Goal: Download file/media

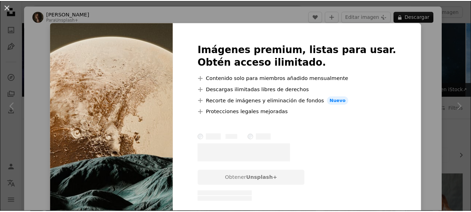
scroll to position [279, 0]
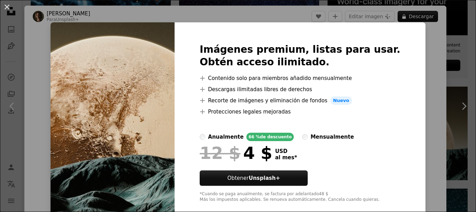
click at [428, 96] on div "An X shape Imágenes premium, listas para usar. Obtén acceso ilimitado. A plus s…" at bounding box center [238, 106] width 476 height 212
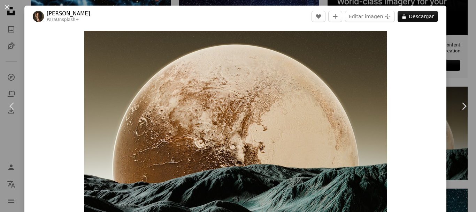
click at [464, 13] on div "An X shape Chevron left Chevron right [PERSON_NAME] Para Unsplash+ A heart A pl…" at bounding box center [238, 106] width 476 height 212
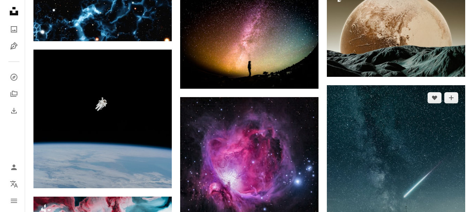
scroll to position [384, 0]
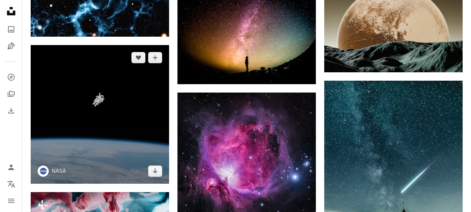
click at [108, 103] on img at bounding box center [100, 114] width 138 height 138
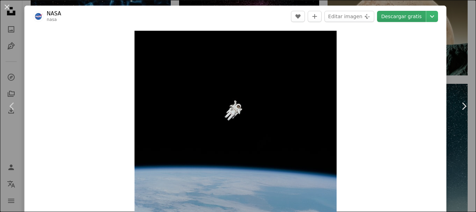
click at [398, 15] on link "Descargar gratis" at bounding box center [401, 16] width 49 height 11
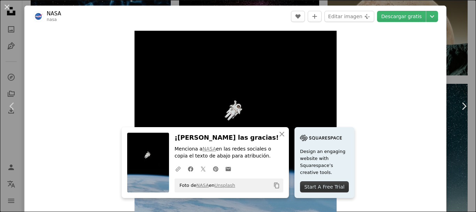
click at [451, 154] on div "An X shape Chevron left Chevron right NASA nasa A heart A plus sign Editar imag…" at bounding box center [238, 106] width 476 height 212
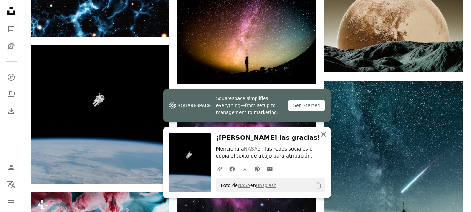
click at [324, 135] on icon "button" at bounding box center [323, 133] width 5 height 5
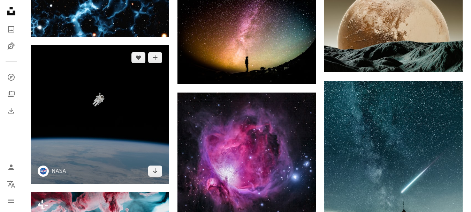
click at [154, 131] on img at bounding box center [100, 114] width 138 height 138
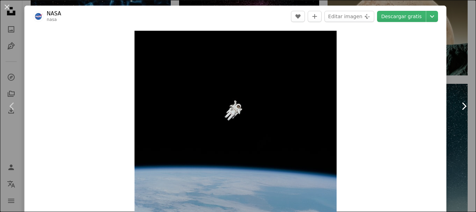
click at [455, 112] on link "Chevron right" at bounding box center [464, 106] width 24 height 67
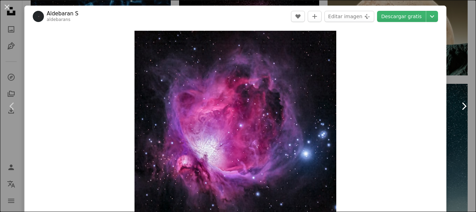
click at [455, 112] on link "Chevron right" at bounding box center [464, 106] width 24 height 67
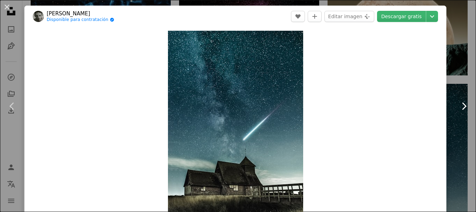
click at [459, 106] on icon "Chevron right" at bounding box center [464, 105] width 11 height 11
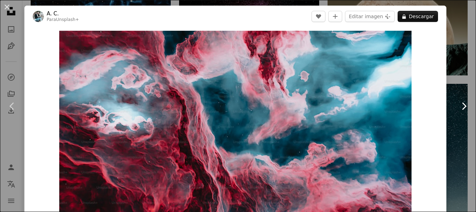
click at [459, 106] on icon "Chevron right" at bounding box center [464, 105] width 11 height 11
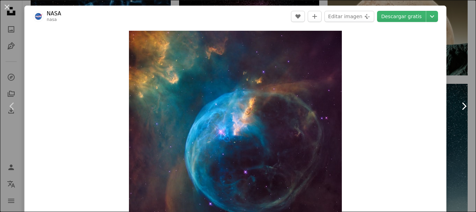
click at [459, 106] on icon "Chevron right" at bounding box center [464, 105] width 11 height 11
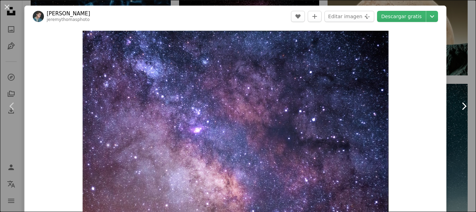
click at [459, 106] on icon "Chevron right" at bounding box center [464, 105] width 11 height 11
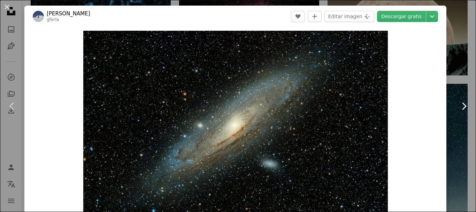
click at [459, 106] on icon "Chevron right" at bounding box center [464, 105] width 11 height 11
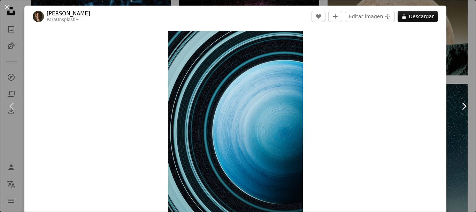
click at [459, 107] on icon "Chevron right" at bounding box center [464, 105] width 11 height 11
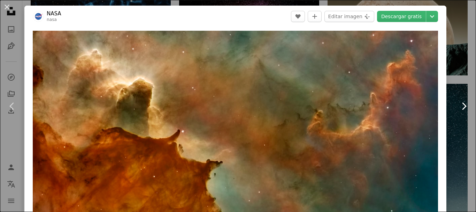
scroll to position [35, 0]
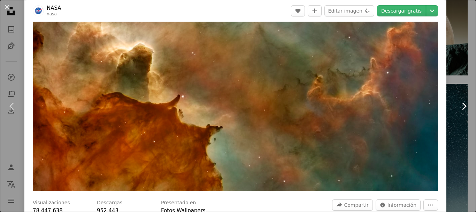
click at [459, 107] on icon "Chevron right" at bounding box center [464, 105] width 11 height 11
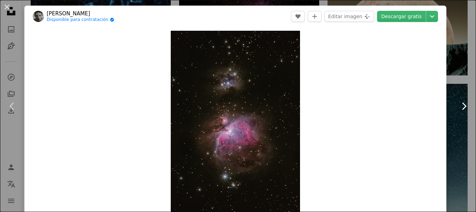
click at [459, 107] on icon "Chevron right" at bounding box center [464, 105] width 11 height 11
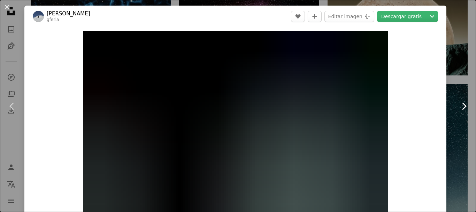
click at [459, 107] on icon "Chevron right" at bounding box center [464, 105] width 11 height 11
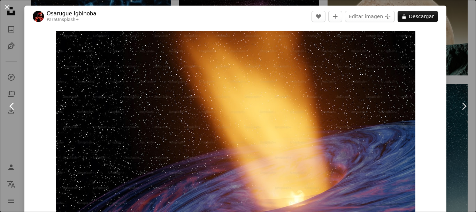
click at [11, 105] on icon at bounding box center [11, 105] width 5 height 7
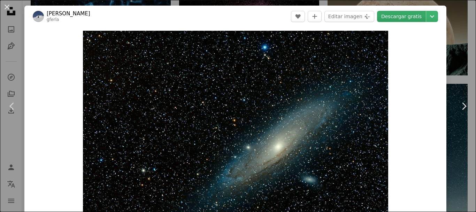
click at [403, 17] on link "Descargar gratis" at bounding box center [401, 16] width 49 height 11
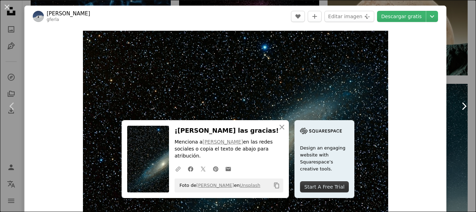
click at [459, 105] on icon "Chevron right" at bounding box center [464, 105] width 11 height 11
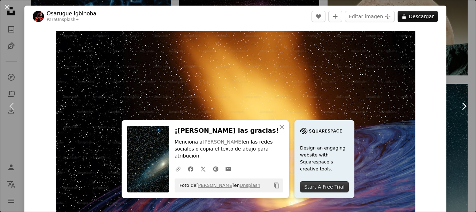
click at [459, 105] on icon "Chevron right" at bounding box center [464, 105] width 11 height 11
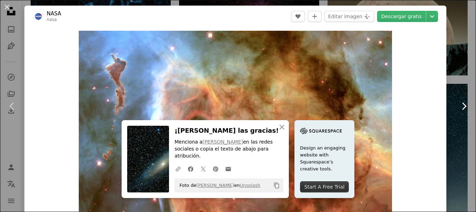
click at [459, 105] on icon "Chevron right" at bounding box center [464, 105] width 11 height 11
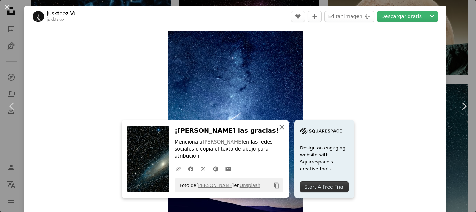
click at [280, 129] on icon "button" at bounding box center [282, 127] width 5 height 5
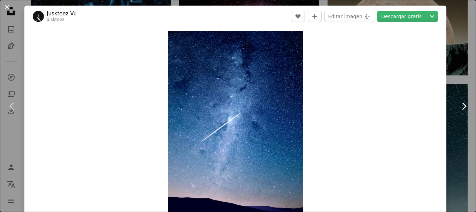
click at [460, 109] on icon "Chevron right" at bounding box center [464, 105] width 11 height 11
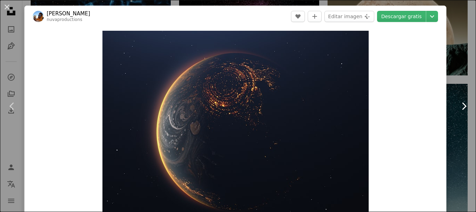
click at [461, 108] on icon "Chevron right" at bounding box center [464, 105] width 11 height 11
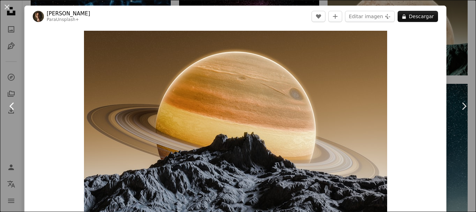
click at [11, 105] on icon at bounding box center [11, 105] width 5 height 7
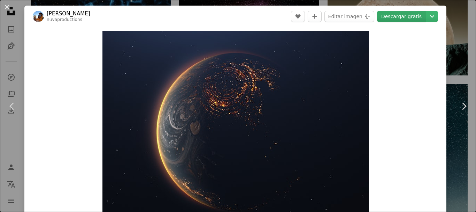
click at [417, 15] on link "Descargar gratis" at bounding box center [401, 16] width 49 height 11
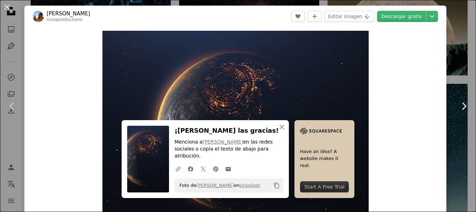
click at [461, 109] on icon "Chevron right" at bounding box center [464, 105] width 11 height 11
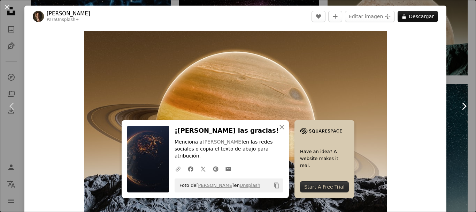
click at [461, 107] on icon "Chevron right" at bounding box center [464, 105] width 11 height 11
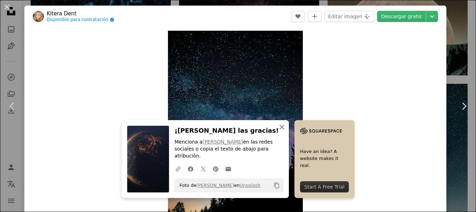
click at [282, 131] on icon "An X shape" at bounding box center [282, 127] width 8 height 8
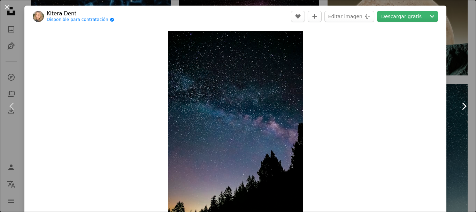
click at [459, 110] on icon "Chevron right" at bounding box center [464, 105] width 11 height 11
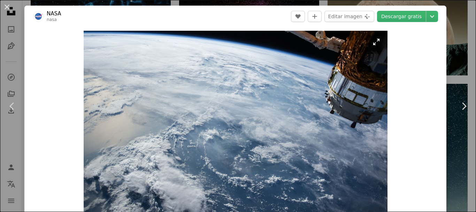
scroll to position [35, 0]
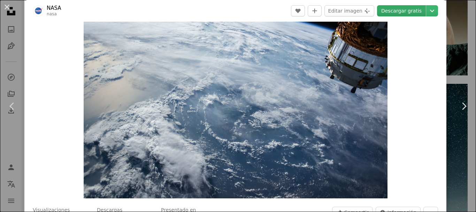
click at [397, 13] on link "Descargar gratis" at bounding box center [401, 10] width 49 height 11
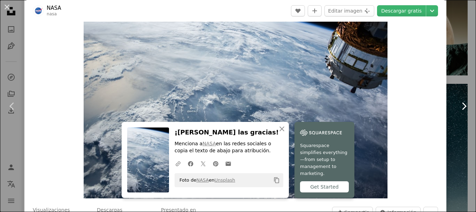
click at [462, 105] on icon at bounding box center [464, 105] width 5 height 7
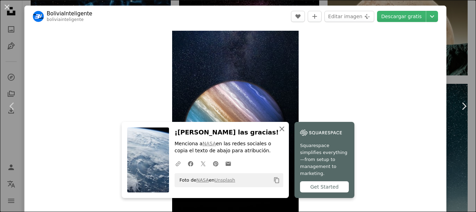
click at [280, 131] on icon "An X shape" at bounding box center [282, 129] width 8 height 8
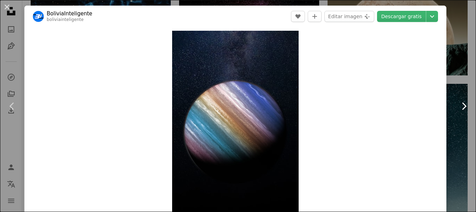
click at [459, 108] on icon "Chevron right" at bounding box center [464, 105] width 11 height 11
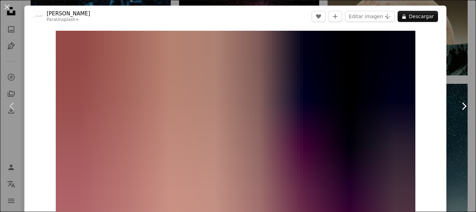
click at [459, 108] on icon "Chevron right" at bounding box center [464, 105] width 11 height 11
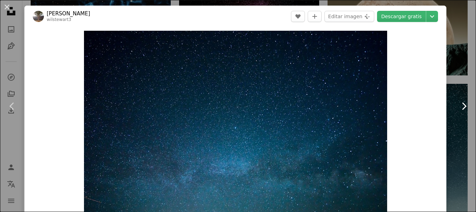
click at [462, 108] on icon at bounding box center [464, 105] width 5 height 7
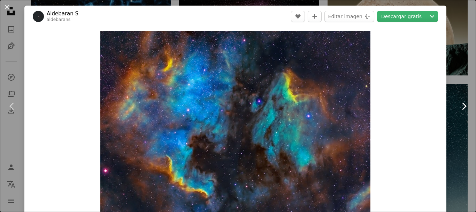
click at [462, 108] on icon at bounding box center [464, 105] width 5 height 7
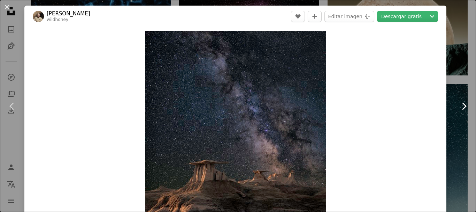
click at [462, 108] on icon at bounding box center [464, 105] width 5 height 7
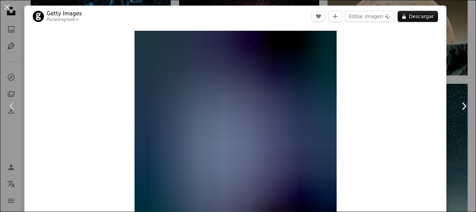
click at [462, 108] on icon at bounding box center [464, 105] width 5 height 7
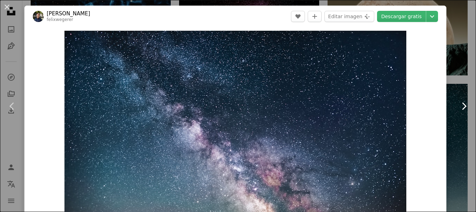
click at [462, 108] on icon at bounding box center [464, 105] width 5 height 7
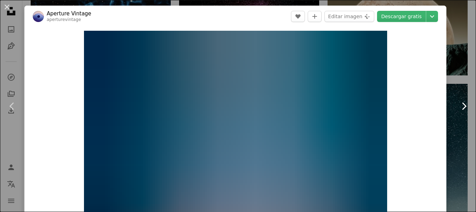
click at [462, 108] on icon at bounding box center [464, 105] width 5 height 7
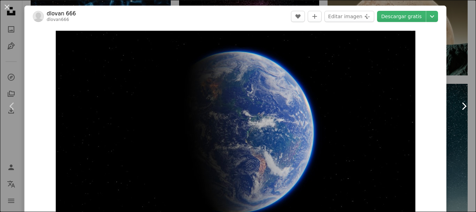
click at [462, 108] on icon at bounding box center [464, 105] width 5 height 7
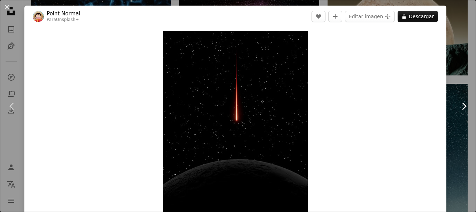
click at [459, 107] on icon "Chevron right" at bounding box center [464, 105] width 11 height 11
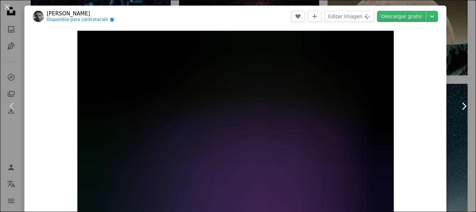
click at [459, 107] on icon "Chevron right" at bounding box center [464, 105] width 11 height 11
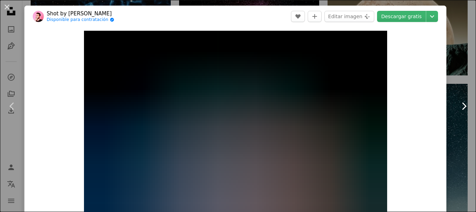
click at [459, 108] on icon "Chevron right" at bounding box center [464, 105] width 11 height 11
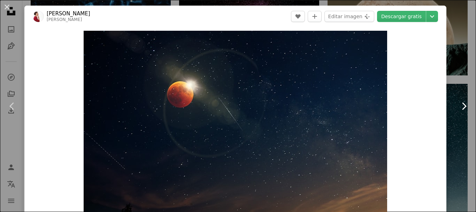
click at [459, 108] on icon "Chevron right" at bounding box center [464, 105] width 11 height 11
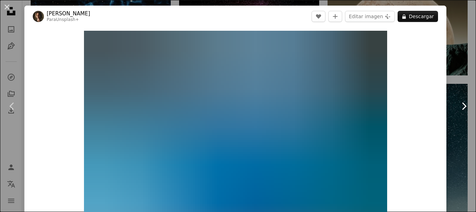
click at [462, 108] on icon "Chevron right" at bounding box center [464, 105] width 11 height 11
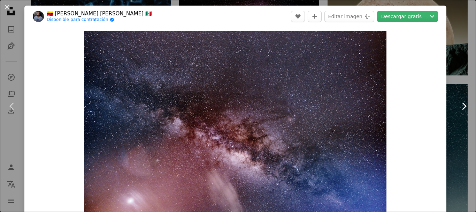
click at [462, 108] on icon "Chevron right" at bounding box center [464, 105] width 11 height 11
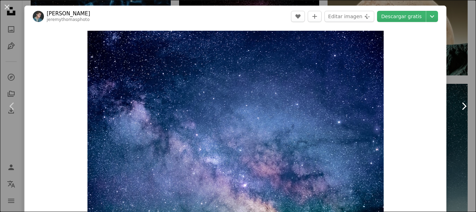
click at [462, 107] on icon at bounding box center [464, 105] width 5 height 7
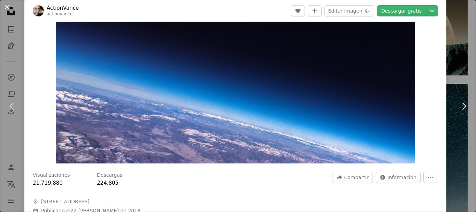
scroll to position [35, 0]
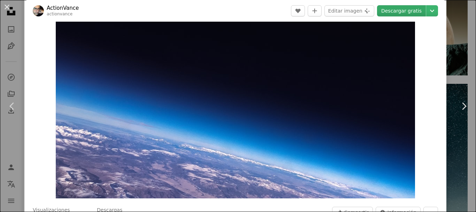
click at [400, 13] on link "Descargar gratis" at bounding box center [401, 10] width 49 height 11
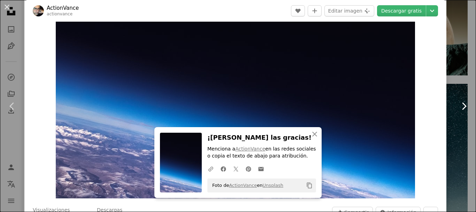
click at [462, 105] on icon "Chevron right" at bounding box center [464, 105] width 11 height 11
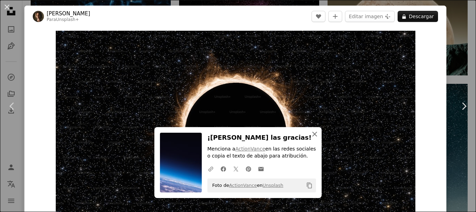
click at [311, 133] on icon "An X shape" at bounding box center [315, 134] width 8 height 8
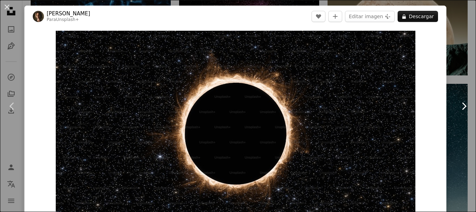
click at [459, 106] on icon "Chevron right" at bounding box center [464, 105] width 11 height 11
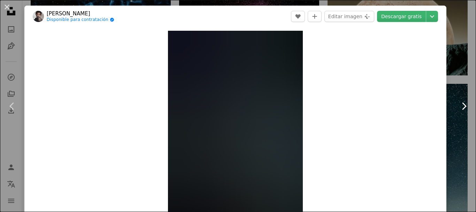
click at [459, 106] on icon "Chevron right" at bounding box center [464, 105] width 11 height 11
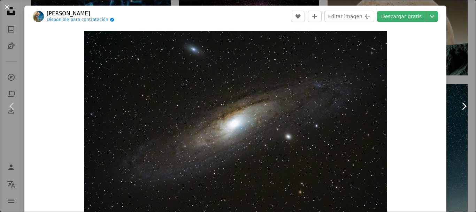
click at [459, 106] on icon "Chevron right" at bounding box center [464, 105] width 11 height 11
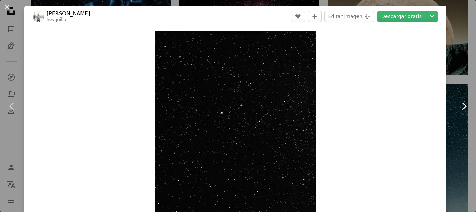
click at [459, 106] on icon "Chevron right" at bounding box center [464, 105] width 11 height 11
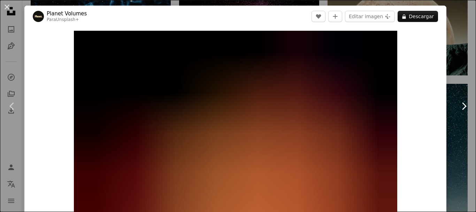
click at [459, 106] on icon "Chevron right" at bounding box center [464, 105] width 11 height 11
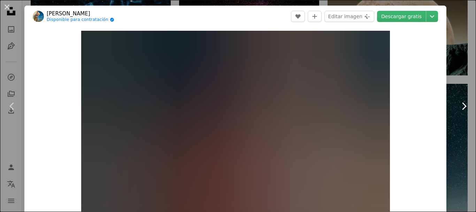
click at [459, 106] on icon "Chevron right" at bounding box center [464, 105] width 11 height 11
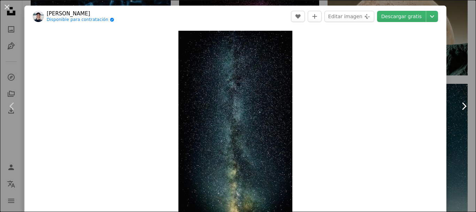
click at [459, 105] on icon "Chevron right" at bounding box center [464, 105] width 11 height 11
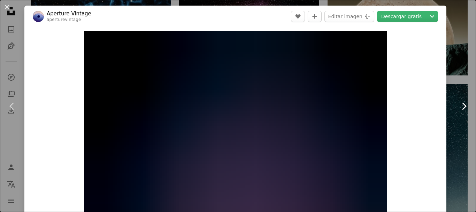
click at [459, 105] on icon "Chevron right" at bounding box center [464, 105] width 11 height 11
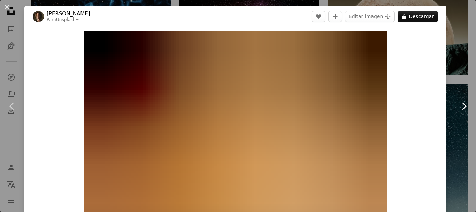
click at [459, 105] on icon "Chevron right" at bounding box center [464, 105] width 11 height 11
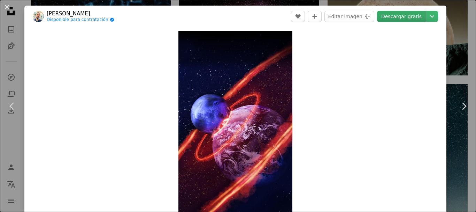
click at [400, 17] on link "Descargar gratis" at bounding box center [401, 16] width 49 height 11
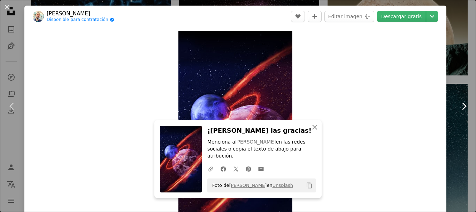
click at [462, 105] on icon at bounding box center [464, 105] width 5 height 7
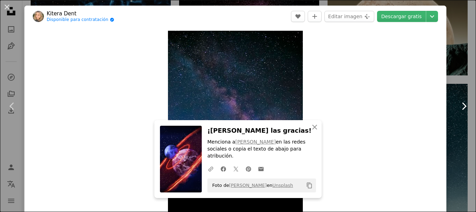
click at [462, 105] on icon at bounding box center [464, 105] width 5 height 7
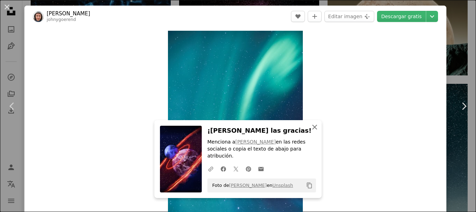
click at [313, 131] on icon "An X shape" at bounding box center [315, 127] width 8 height 8
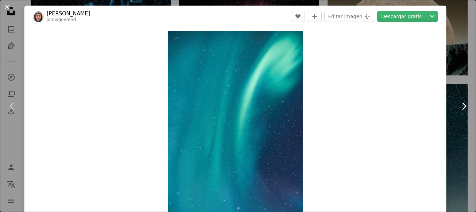
click at [459, 105] on icon "Chevron right" at bounding box center [464, 105] width 11 height 11
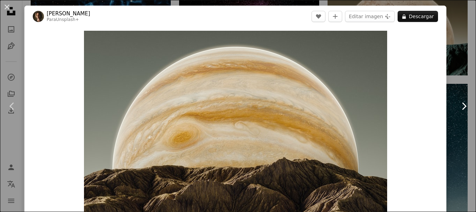
click at [459, 105] on icon "Chevron right" at bounding box center [464, 105] width 11 height 11
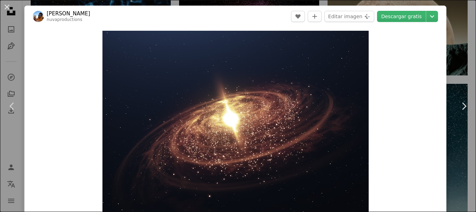
scroll to position [35, 0]
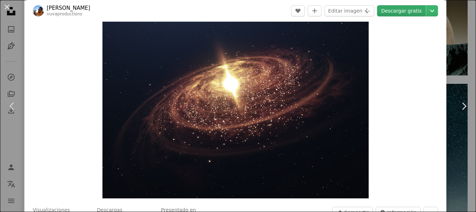
click at [402, 12] on link "Descargar gratis" at bounding box center [401, 10] width 49 height 11
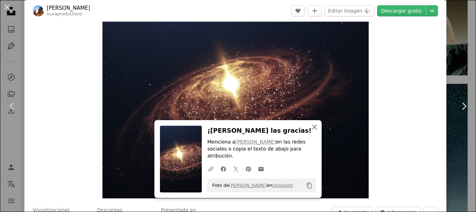
click at [315, 131] on icon "An X shape" at bounding box center [315, 127] width 8 height 8
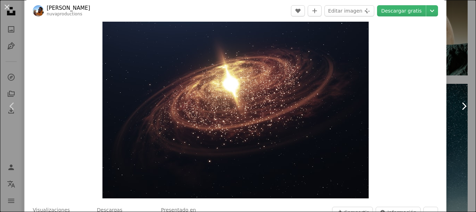
click at [461, 103] on icon "Chevron right" at bounding box center [464, 105] width 11 height 11
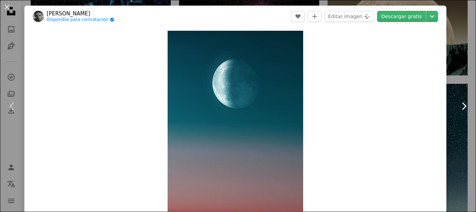
click at [461, 108] on icon "Chevron right" at bounding box center [464, 105] width 11 height 11
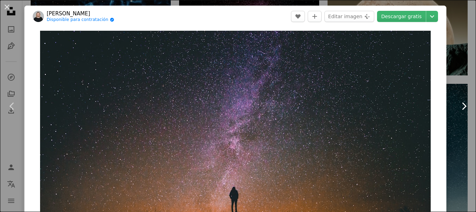
click at [461, 108] on icon "Chevron right" at bounding box center [464, 105] width 11 height 11
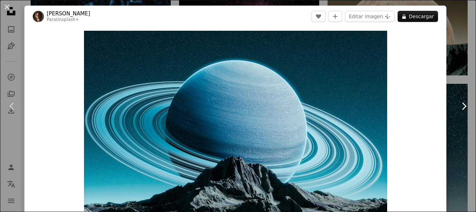
click at [461, 108] on icon "Chevron right" at bounding box center [464, 105] width 11 height 11
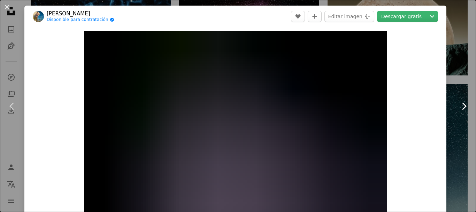
click at [461, 108] on icon "Chevron right" at bounding box center [464, 105] width 11 height 11
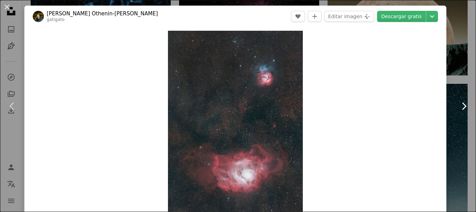
click at [461, 108] on icon "Chevron right" at bounding box center [464, 105] width 11 height 11
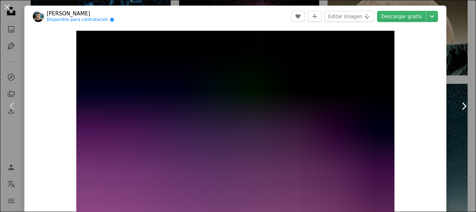
click at [461, 108] on icon "Chevron right" at bounding box center [464, 105] width 11 height 11
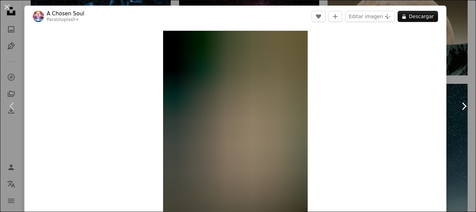
click at [461, 108] on icon "Chevron right" at bounding box center [464, 105] width 11 height 11
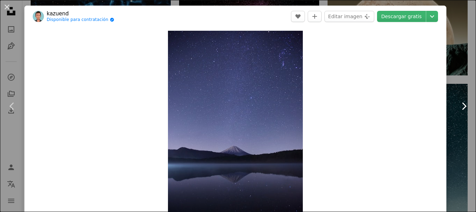
click at [461, 108] on icon "Chevron right" at bounding box center [464, 105] width 11 height 11
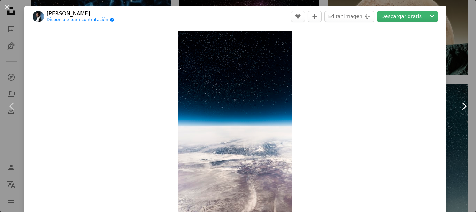
click at [461, 108] on icon "Chevron right" at bounding box center [464, 105] width 11 height 11
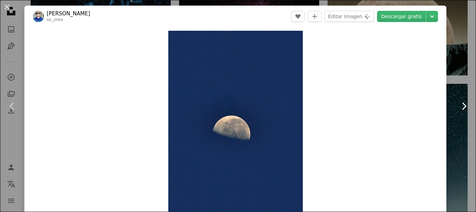
click at [460, 109] on icon "Chevron right" at bounding box center [464, 105] width 11 height 11
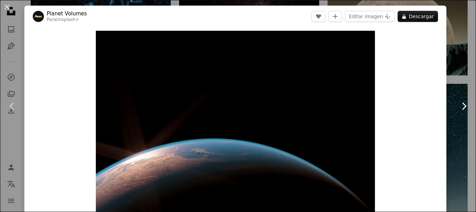
click at [460, 109] on icon "Chevron right" at bounding box center [464, 105] width 11 height 11
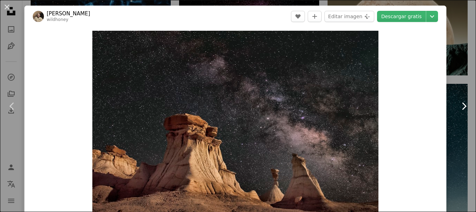
click at [460, 109] on icon "Chevron right" at bounding box center [464, 105] width 11 height 11
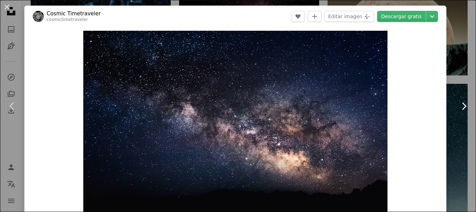
click at [460, 109] on icon "Chevron right" at bounding box center [464, 105] width 11 height 11
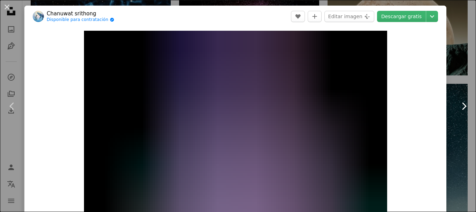
click at [462, 104] on icon at bounding box center [464, 105] width 5 height 7
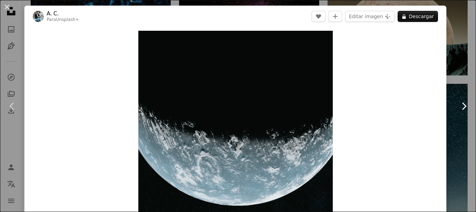
click at [459, 109] on icon "Chevron right" at bounding box center [464, 105] width 11 height 11
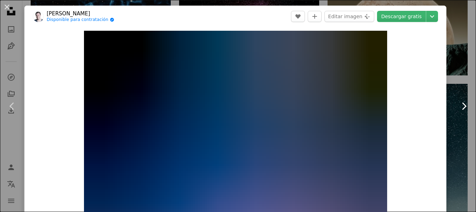
click at [459, 109] on icon "Chevron right" at bounding box center [464, 105] width 11 height 11
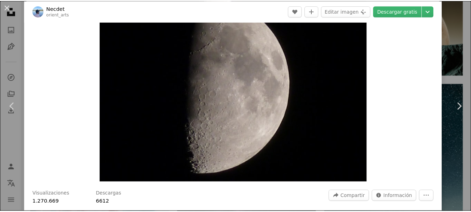
scroll to position [35, 0]
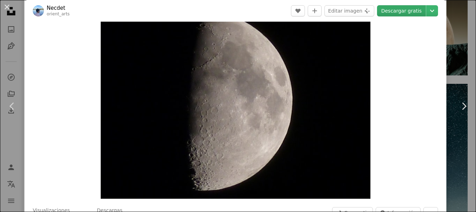
click at [402, 9] on link "Descargar gratis" at bounding box center [401, 10] width 49 height 11
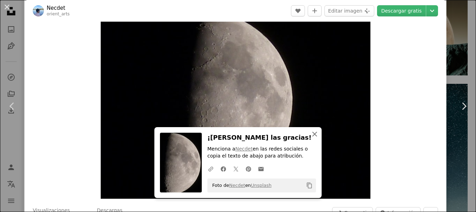
click at [317, 135] on button "An X shape Cerrar" at bounding box center [315, 134] width 14 height 14
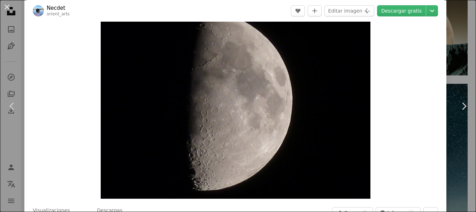
click at [451, 14] on div "An X shape Chevron left Chevron right Necdet orient_arts A heart A plus sign Ed…" at bounding box center [238, 106] width 476 height 212
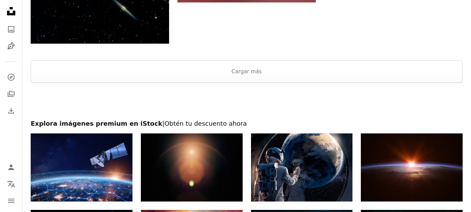
scroll to position [3952, 0]
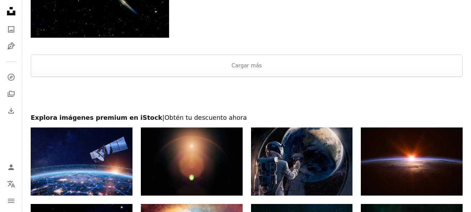
click at [293, 163] on img at bounding box center [302, 161] width 102 height 68
